Goal: Information Seeking & Learning: Compare options

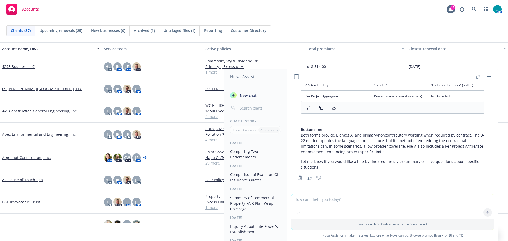
scroll to position [505, 0]
click at [314, 200] on textarea at bounding box center [393, 207] width 203 height 24
type textarea "please do a side by side comparision"
click at [487, 214] on icon at bounding box center [488, 213] width 4 height 4
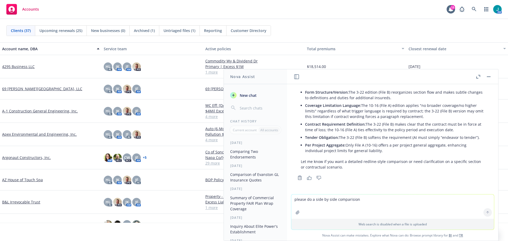
scroll to position [815, 0]
click at [479, 77] on icon "button" at bounding box center [479, 77] width 4 height 4
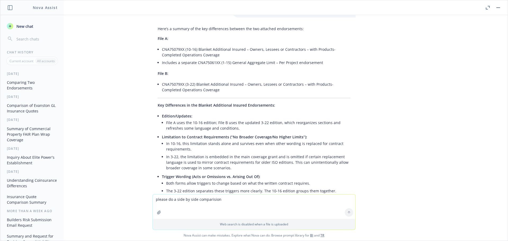
scroll to position [67, 0]
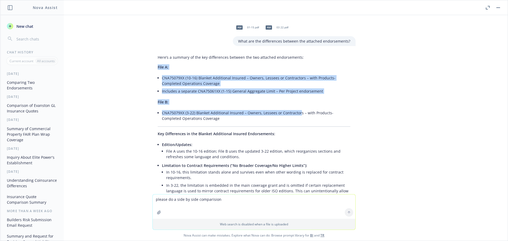
drag, startPoint x: 154, startPoint y: 67, endPoint x: 296, endPoint y: 113, distance: 148.9
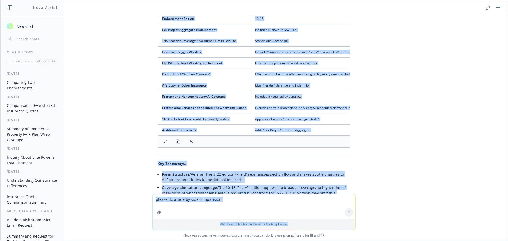
scroll to position [729, 0]
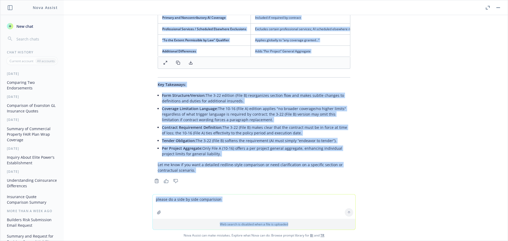
drag, startPoint x: 154, startPoint y: 57, endPoint x: 221, endPoint y: 149, distance: 113.7
click at [221, 149] on div "pdf 01-15.pdf pdf 03 22.pdf what are the differences between the two endorsemen…" at bounding box center [254, 104] width 508 height 179
copy div "Lore’i d sitamet co adi eli seddoeiusmo tempori utl etd magnaali enimadminimv: …"
click at [396, 85] on div "pdf 01-15.pdf pdf 03 22.pdf what are the differences between the two endorsemen…" at bounding box center [254, 104] width 508 height 179
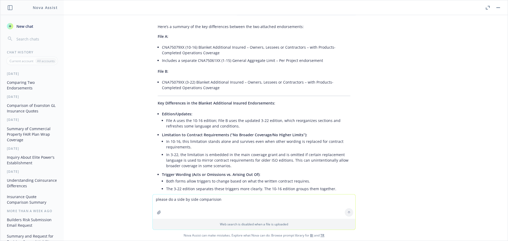
scroll to position [0, 0]
